Goal: Navigation & Orientation: Find specific page/section

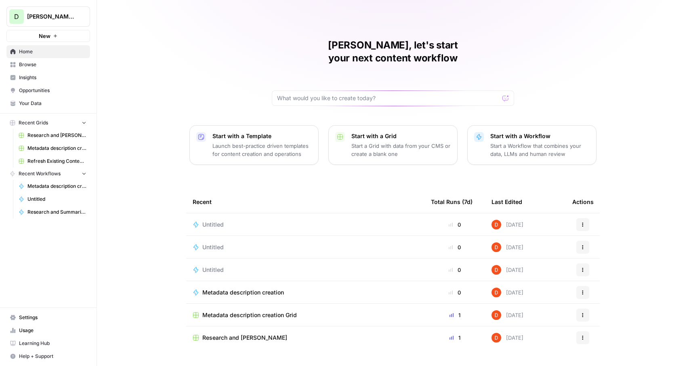
click at [307, 48] on h1 "[PERSON_NAME], let's start your next content workflow" at bounding box center [393, 52] width 242 height 26
click at [317, 50] on h1 "David, let's start your next content workflow" at bounding box center [393, 52] width 242 height 26
click at [34, 60] on link "Browse" at bounding box center [48, 64] width 84 height 13
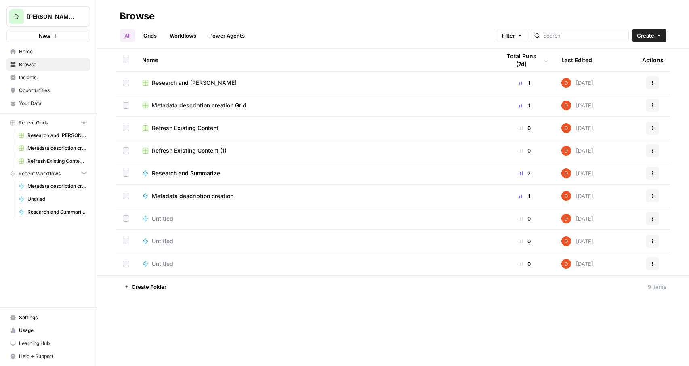
drag, startPoint x: 150, startPoint y: 36, endPoint x: 174, endPoint y: 33, distance: 24.4
click at [150, 36] on link "Grids" at bounding box center [150, 35] width 23 height 13
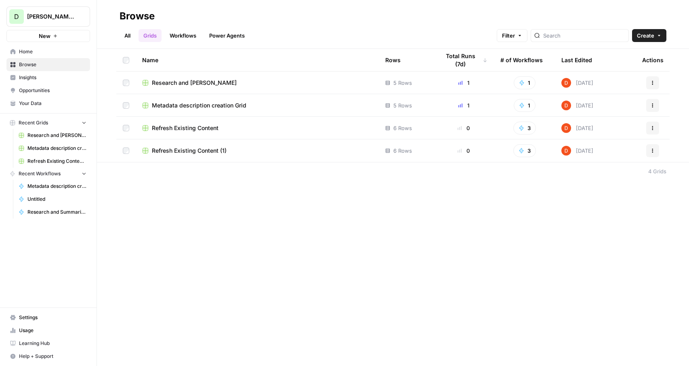
click at [225, 34] on link "Power Agents" at bounding box center [226, 35] width 45 height 13
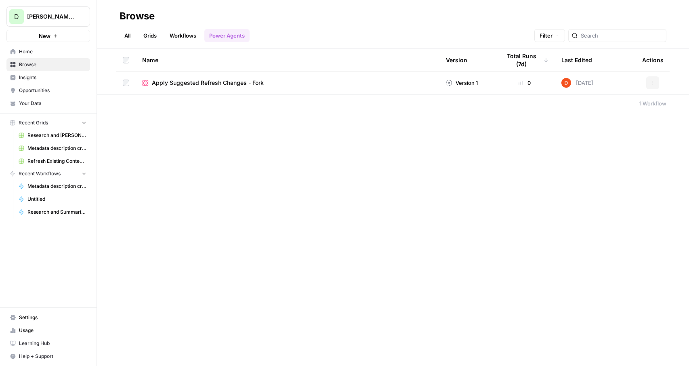
drag, startPoint x: 228, startPoint y: 34, endPoint x: 210, endPoint y: 36, distance: 18.3
click at [228, 34] on link "Power Agents" at bounding box center [226, 35] width 45 height 13
drag, startPoint x: 176, startPoint y: 37, endPoint x: 162, endPoint y: 41, distance: 14.7
click at [175, 37] on link "Workflows" at bounding box center [183, 35] width 36 height 13
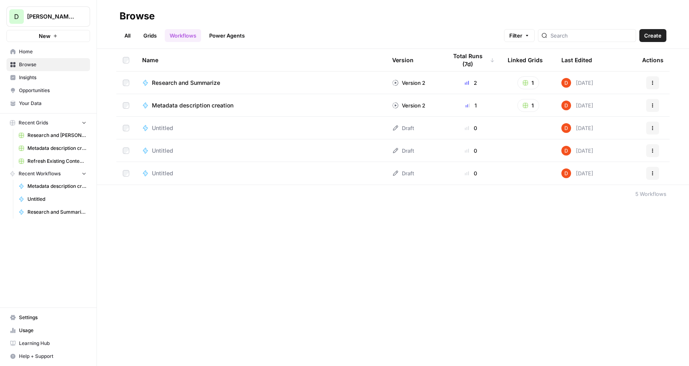
click at [39, 77] on span "Insights" at bounding box center [52, 77] width 67 height 7
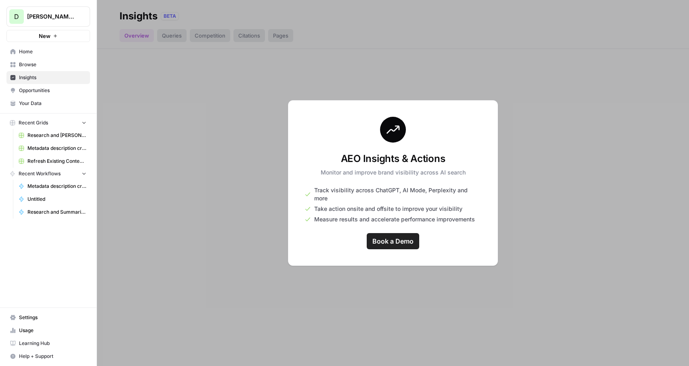
drag, startPoint x: 29, startPoint y: 20, endPoint x: 27, endPoint y: 25, distance: 5.6
click at [29, 21] on button "D David test" at bounding box center [48, 16] width 84 height 20
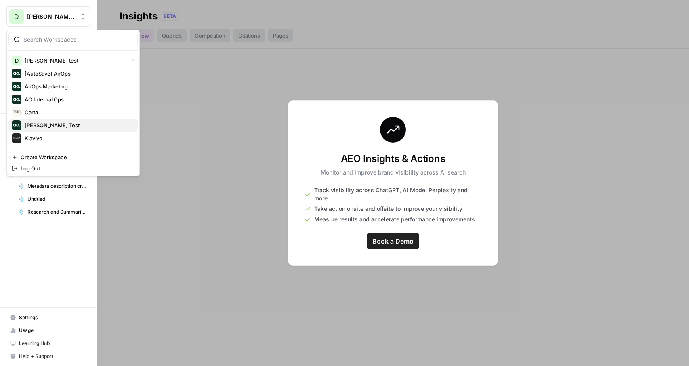
click at [47, 125] on span "Dillon Test" at bounding box center [78, 125] width 107 height 8
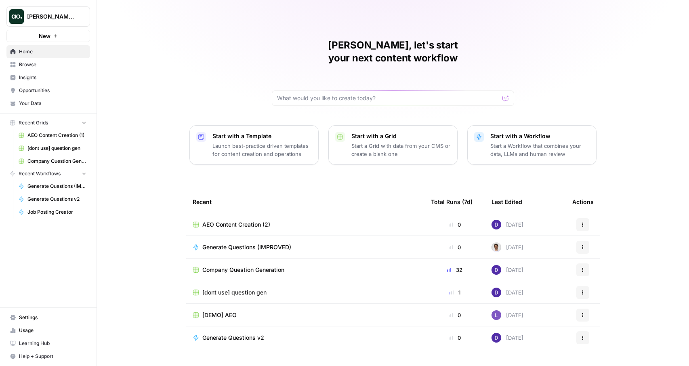
click at [30, 72] on link "Insights" at bounding box center [48, 77] width 84 height 13
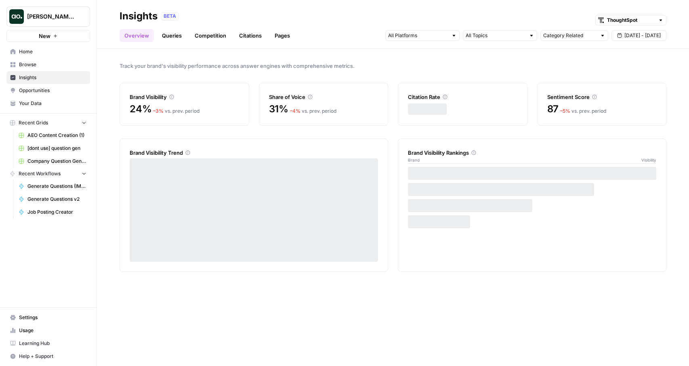
click at [175, 37] on link "Queries" at bounding box center [172, 35] width 30 height 13
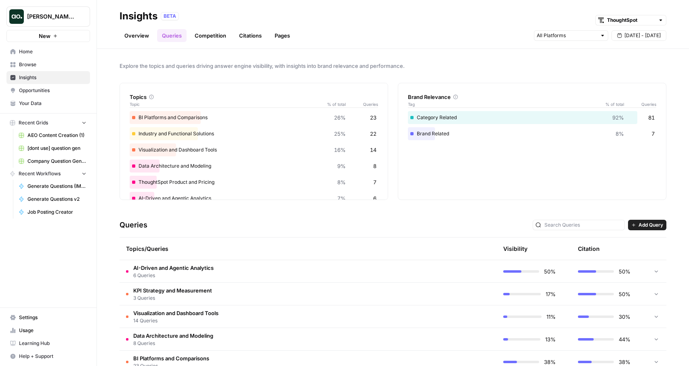
click at [147, 33] on link "Overview" at bounding box center [137, 35] width 34 height 13
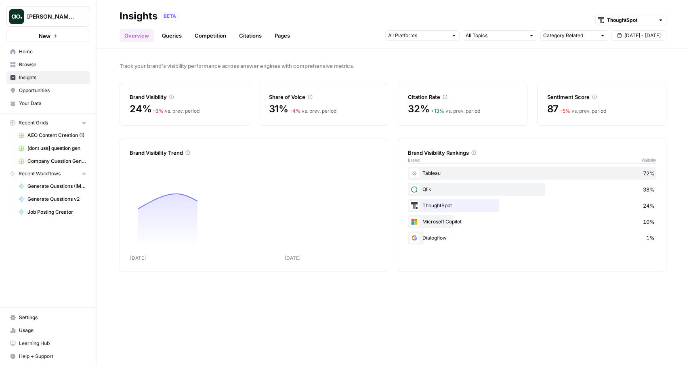
click at [215, 39] on link "Competition" at bounding box center [210, 35] width 41 height 13
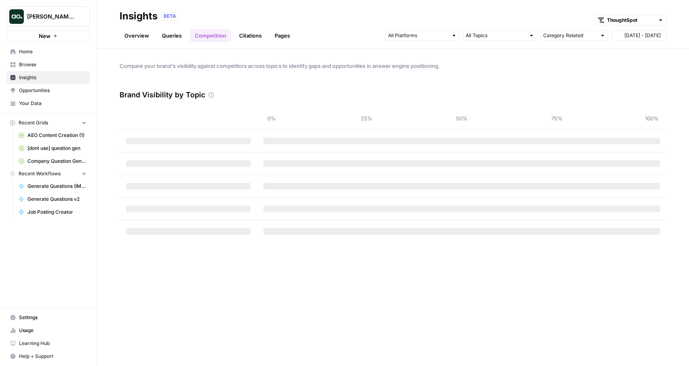
click at [253, 40] on link "Citations" at bounding box center [250, 35] width 32 height 13
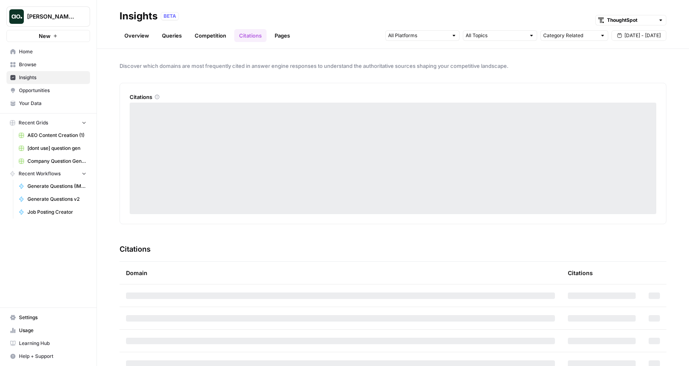
drag, startPoint x: 153, startPoint y: 29, endPoint x: 148, endPoint y: 31, distance: 5.5
click at [152, 29] on ul "Overview Queries Competition Citations Pages" at bounding box center [207, 35] width 175 height 13
click at [146, 32] on link "Overview" at bounding box center [137, 35] width 34 height 13
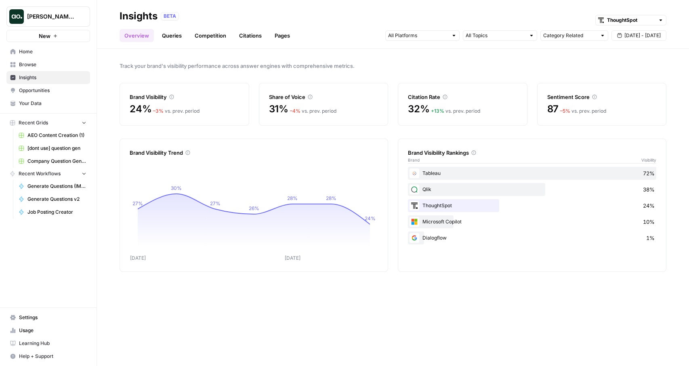
click at [34, 66] on span "Browse" at bounding box center [52, 64] width 67 height 7
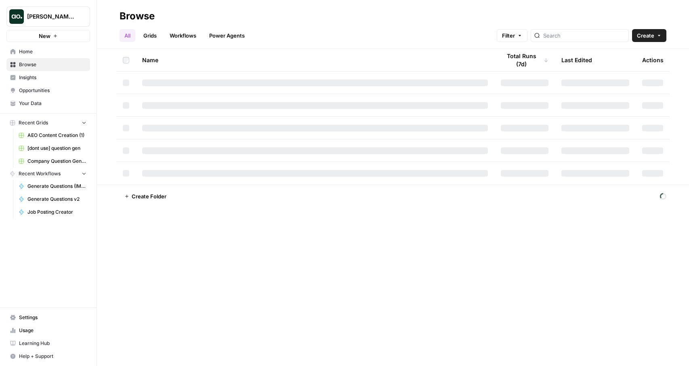
click at [32, 55] on link "Home" at bounding box center [48, 51] width 84 height 13
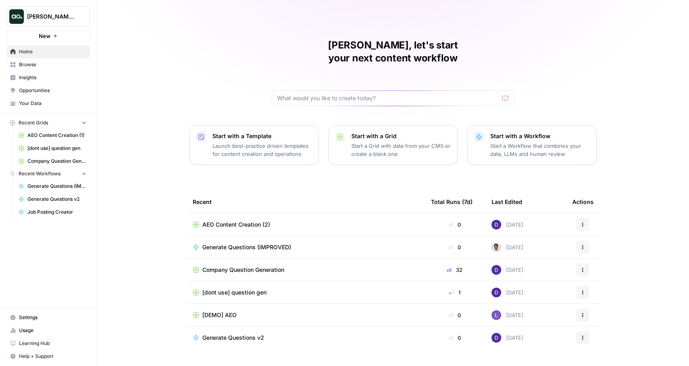
click at [54, 79] on span "Insights" at bounding box center [52, 77] width 67 height 7
